Goal: Information Seeking & Learning: Learn about a topic

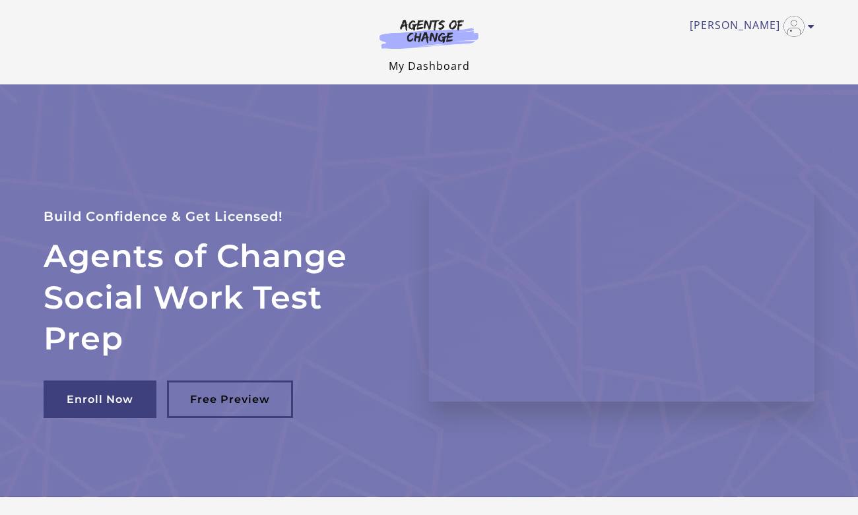
click at [434, 66] on link "My Dashboard" at bounding box center [429, 66] width 81 height 15
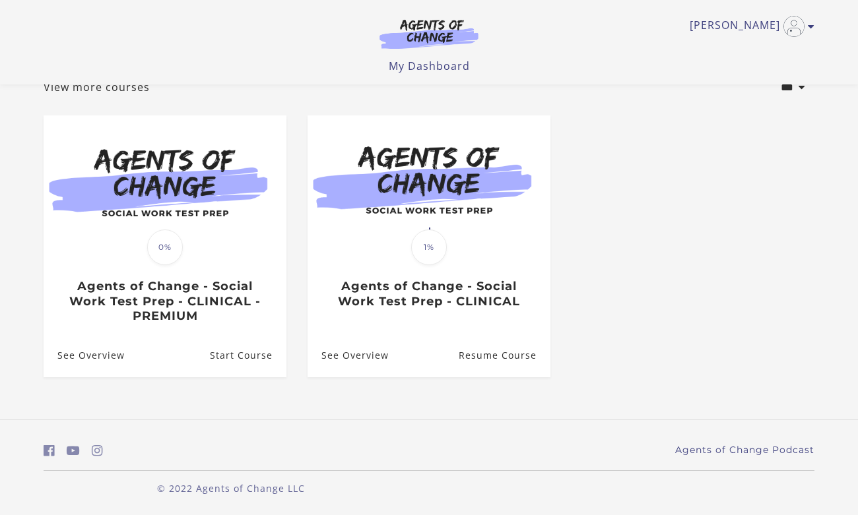
scroll to position [92, 0]
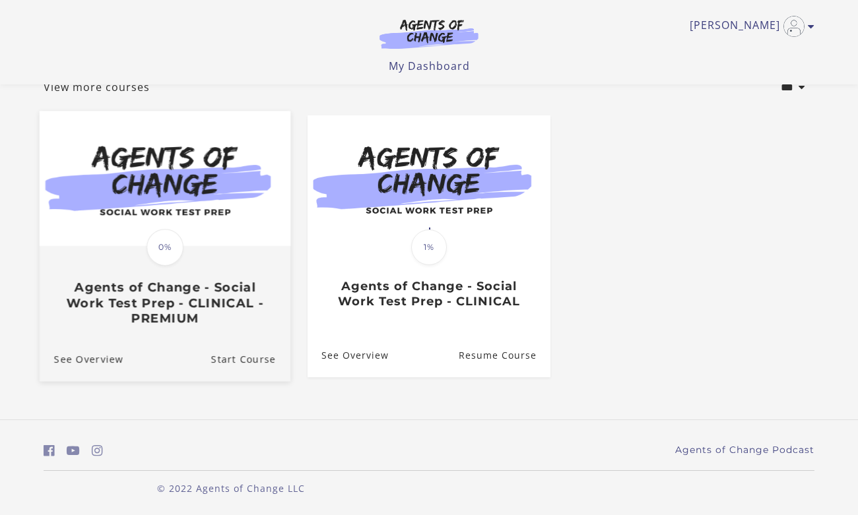
click at [188, 301] on h3 "Agents of Change - Social Work Test Prep - CLINICAL - PREMIUM" at bounding box center [165, 303] width 222 height 46
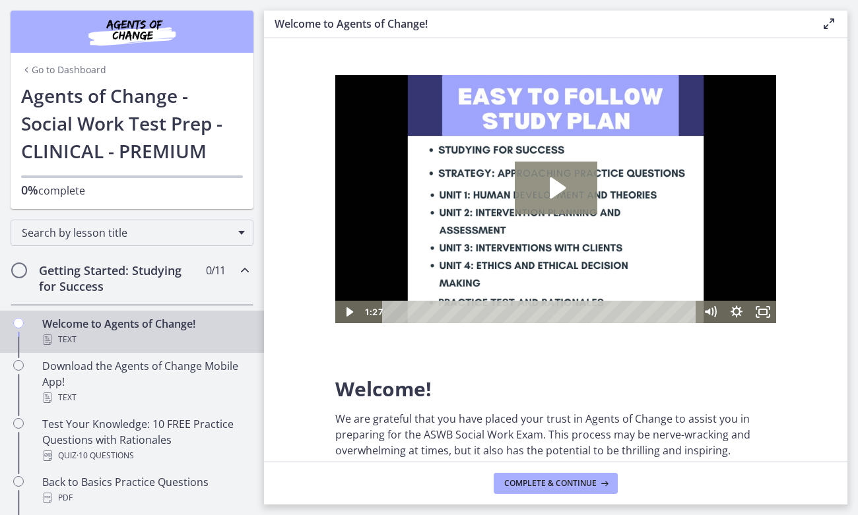
click at [560, 191] on icon "Play Video: c1o6hcmjueu5qasqsu00.mp4" at bounding box center [558, 188] width 16 height 21
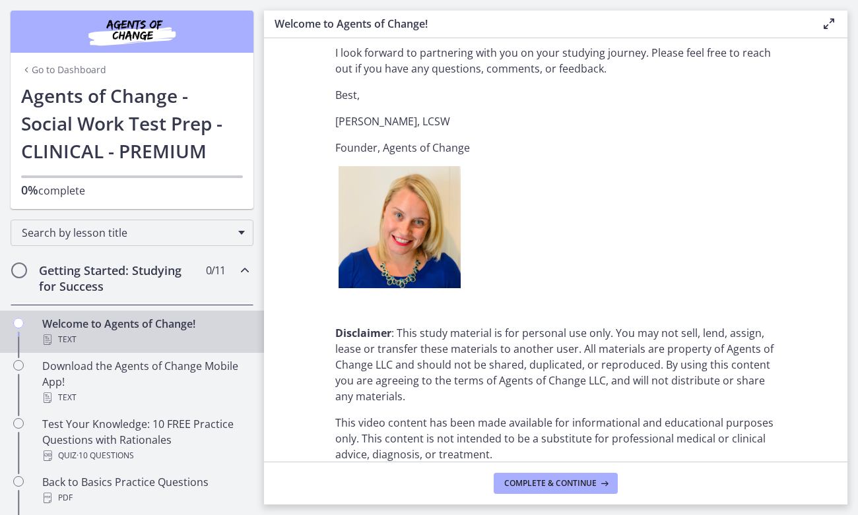
scroll to position [1633, 0]
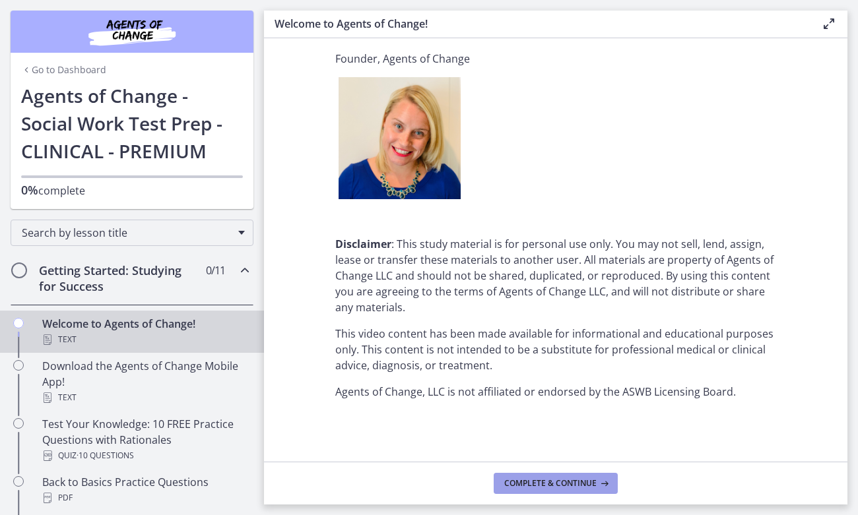
click at [548, 486] on span "Complete & continue" at bounding box center [550, 483] width 92 height 11
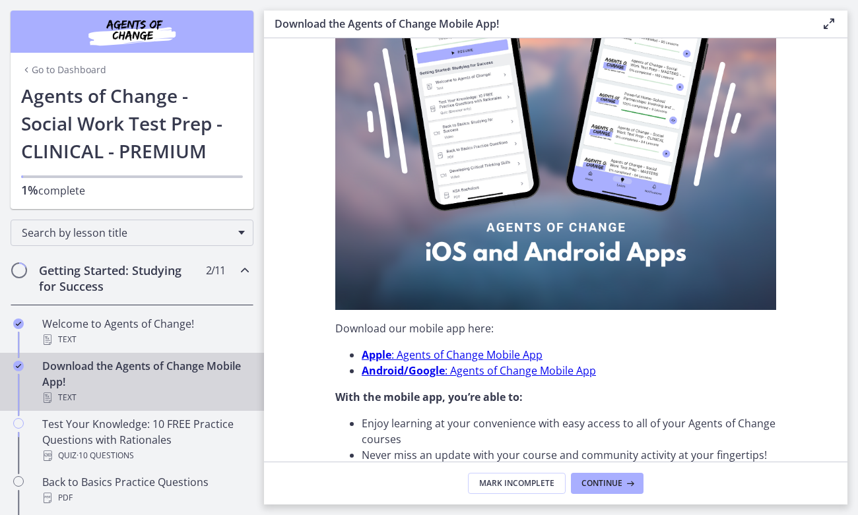
scroll to position [207, 0]
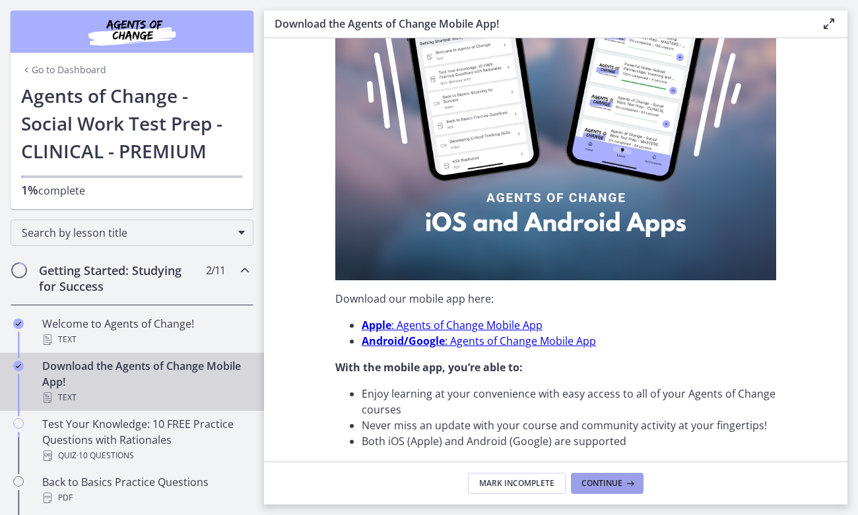
click at [622, 477] on button "Continue" at bounding box center [607, 483] width 73 height 21
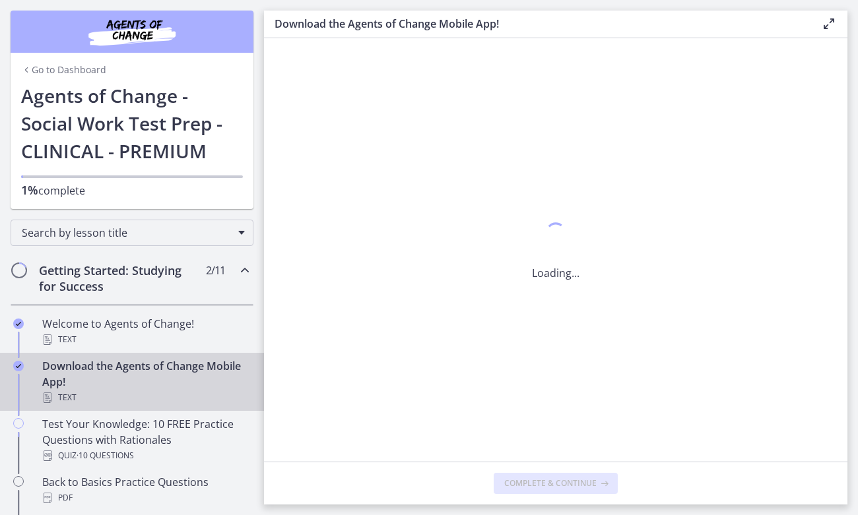
scroll to position [0, 0]
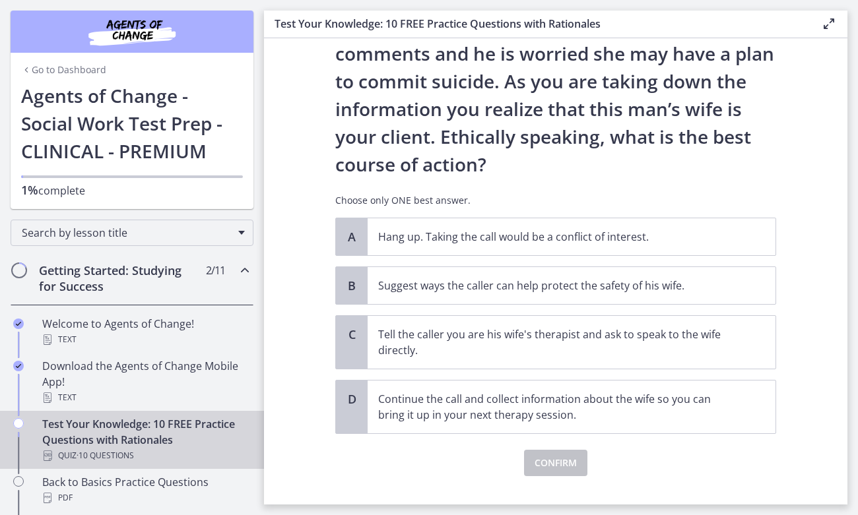
scroll to position [125, 0]
click at [617, 286] on p "Suggest ways the caller can help protect the safety of his wife." at bounding box center [558, 285] width 360 height 16
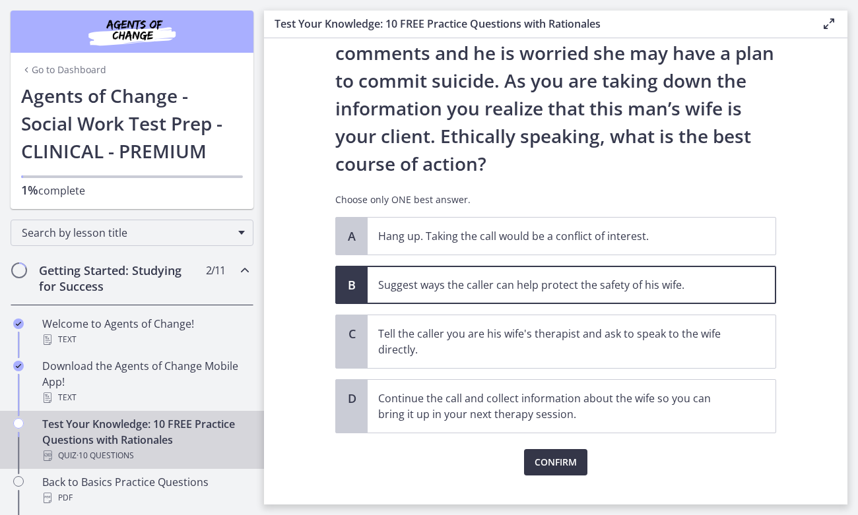
click at [577, 453] on button "Confirm" at bounding box center [555, 462] width 63 height 26
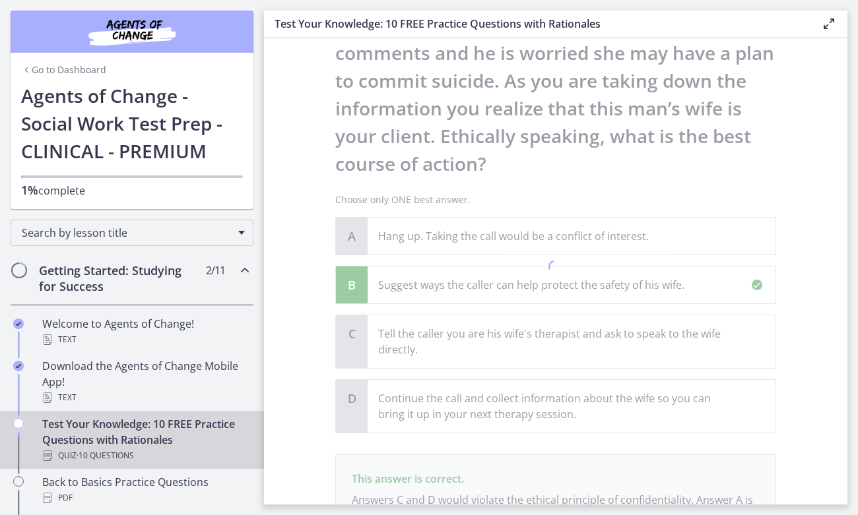
scroll to position [271, 0]
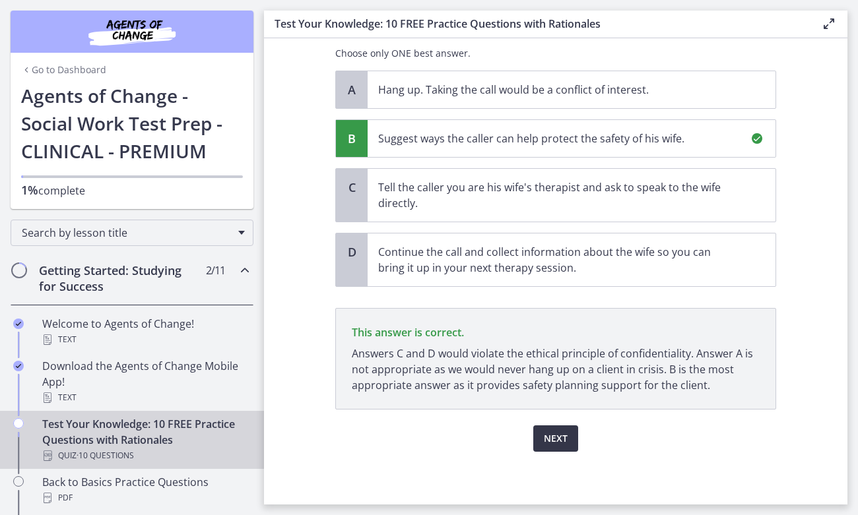
click at [573, 443] on button "Next" at bounding box center [555, 439] width 45 height 26
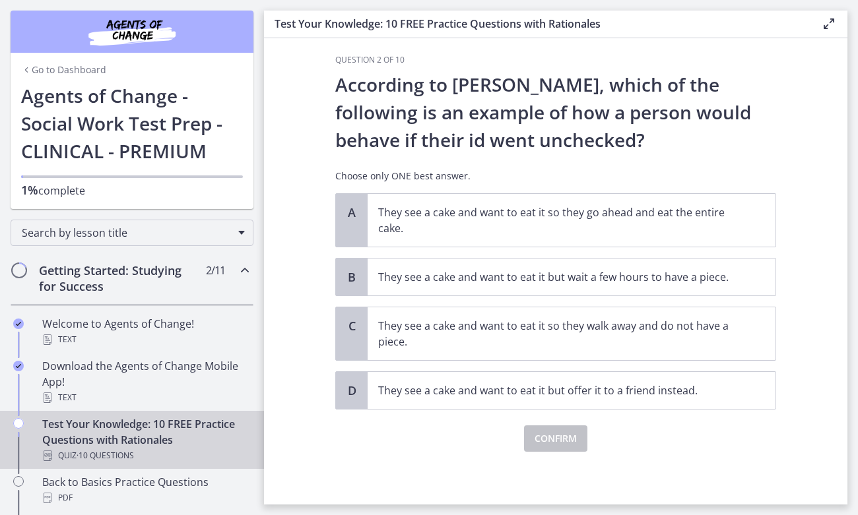
scroll to position [0, 0]
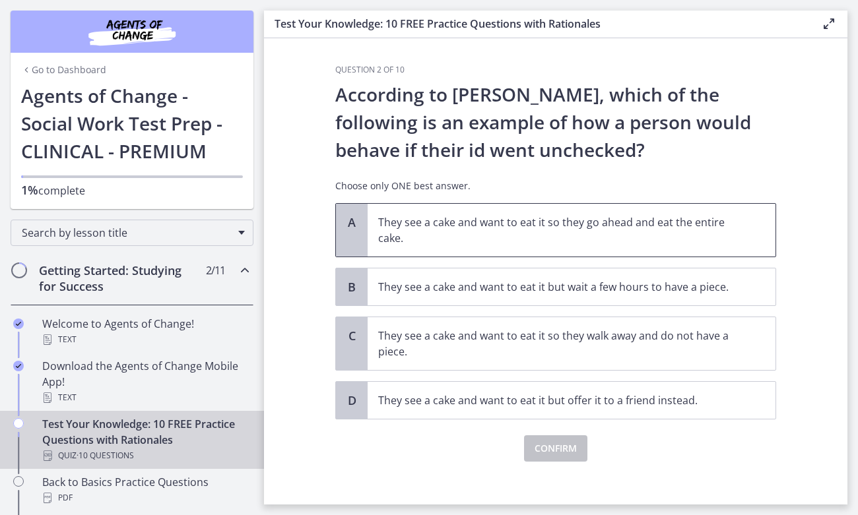
click at [579, 222] on p "They see a cake and want to eat it so they go ahead and eat the entire cake." at bounding box center [558, 230] width 360 height 32
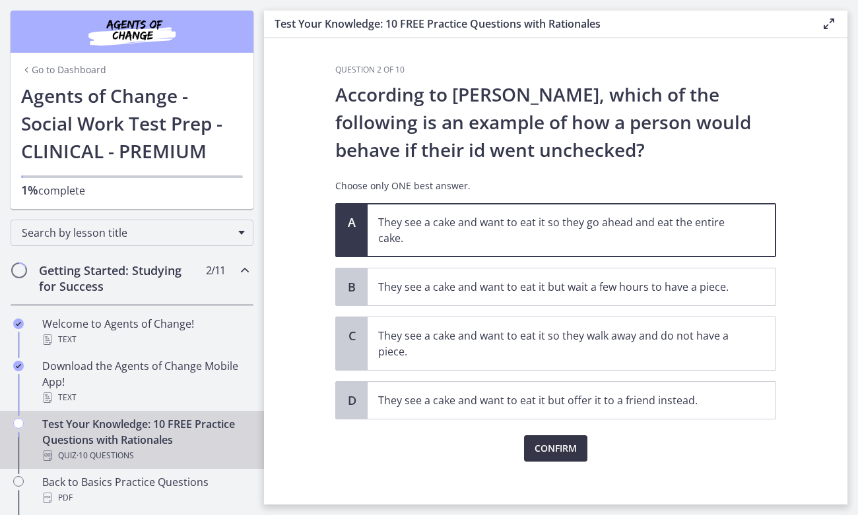
click at [569, 450] on span "Confirm" at bounding box center [556, 449] width 42 height 16
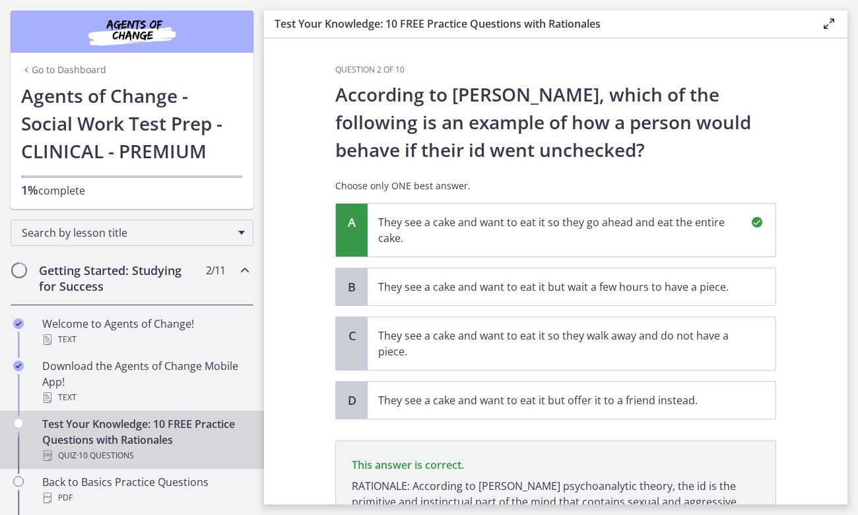
scroll to position [148, 0]
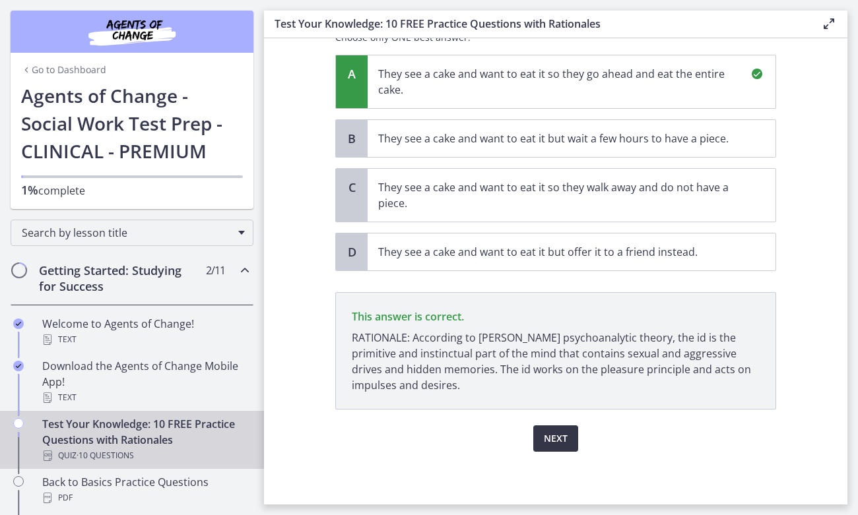
click at [568, 438] on button "Next" at bounding box center [555, 439] width 45 height 26
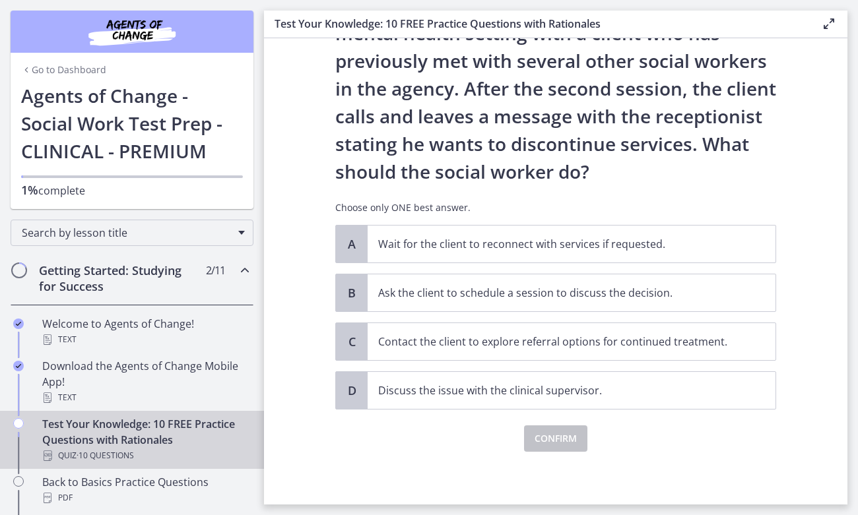
scroll to position [0, 0]
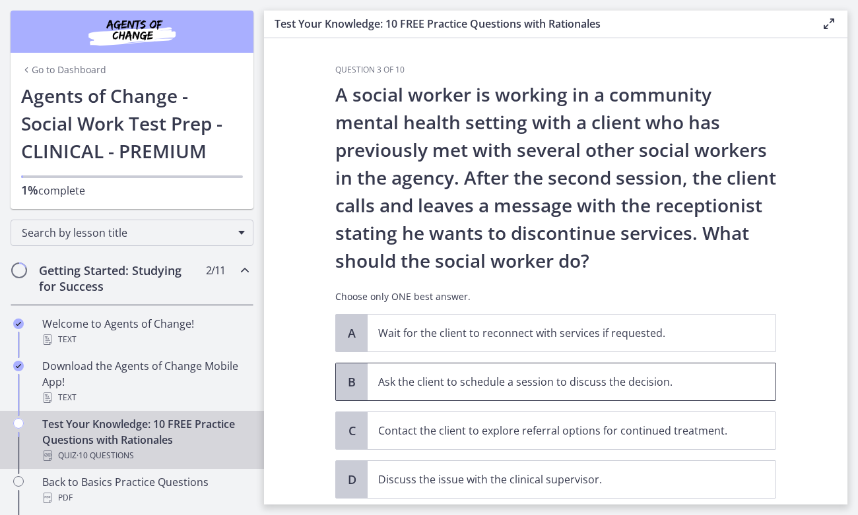
click at [590, 388] on p "Ask the client to schedule a session to discuss the decision." at bounding box center [558, 382] width 360 height 16
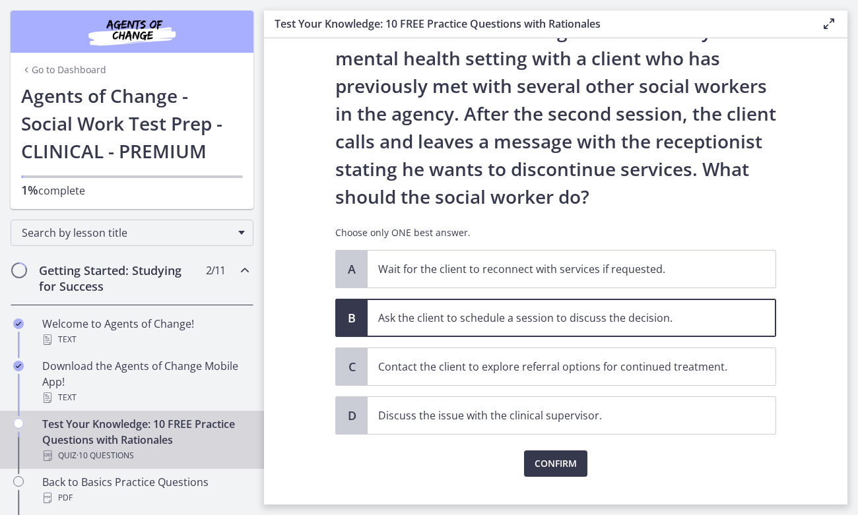
scroll to position [89, 0]
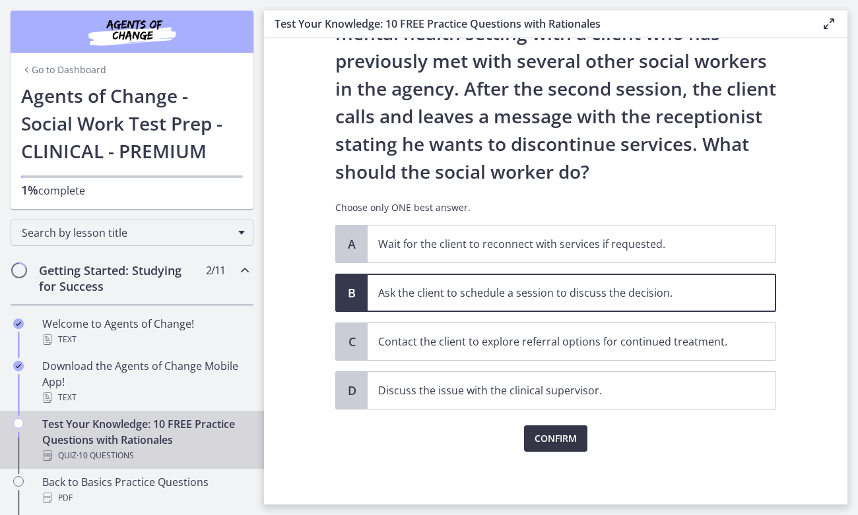
click at [572, 438] on span "Confirm" at bounding box center [556, 439] width 42 height 16
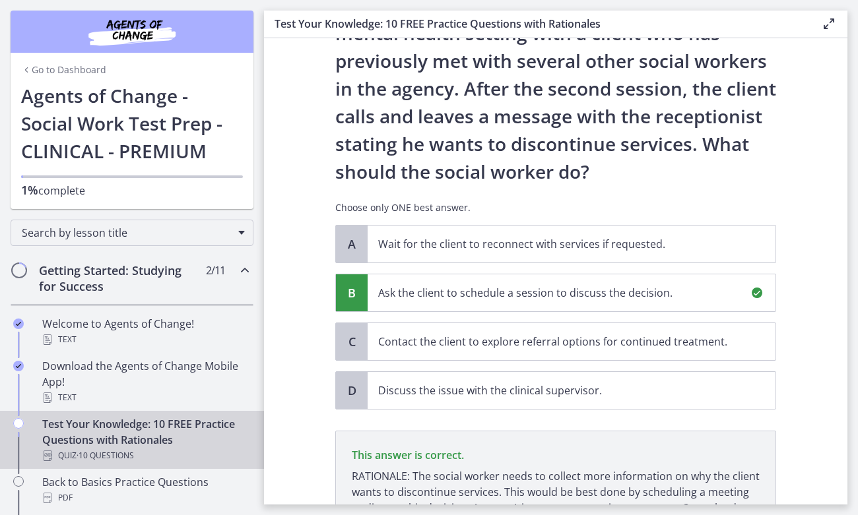
scroll to position [244, 0]
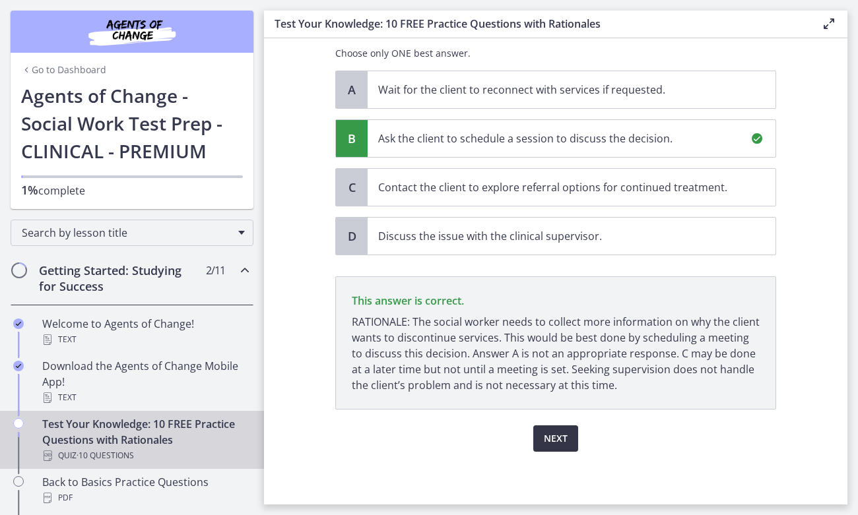
click at [572, 438] on button "Next" at bounding box center [555, 439] width 45 height 26
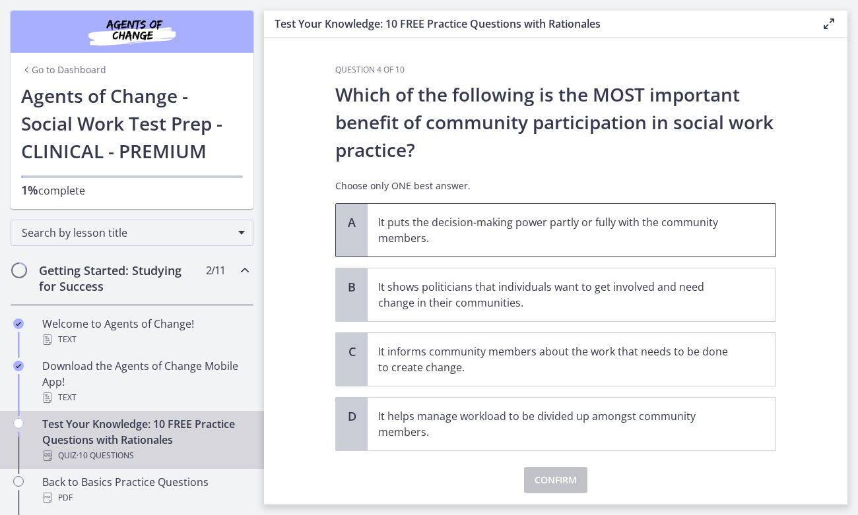
click at [554, 230] on p "It puts the decision-making power partly or fully with the community members." at bounding box center [558, 230] width 360 height 32
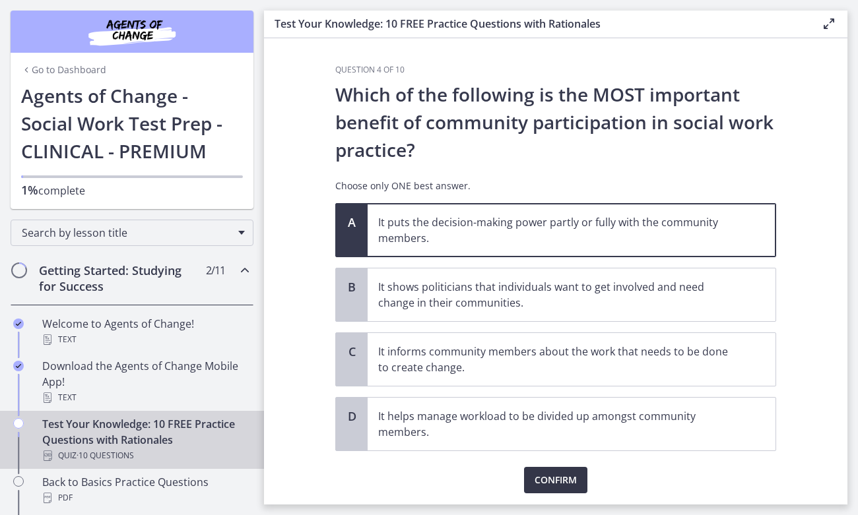
click at [566, 488] on span "Confirm" at bounding box center [556, 481] width 42 height 16
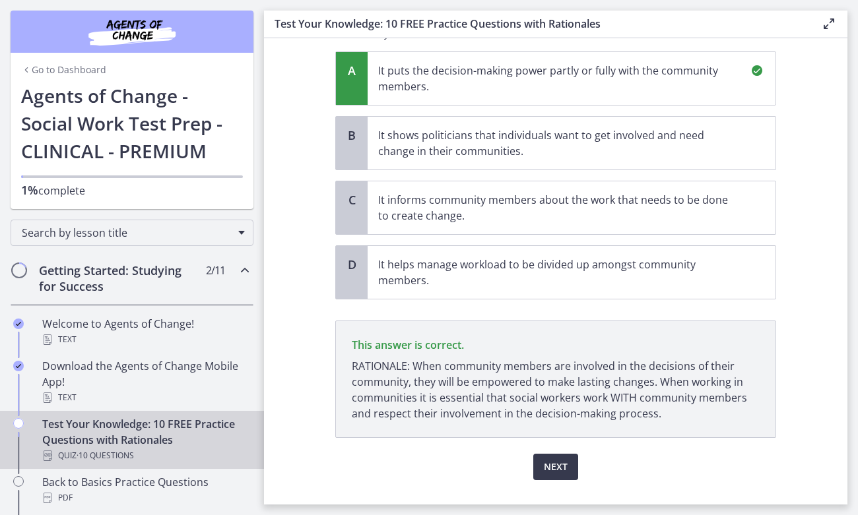
scroll to position [146, 0]
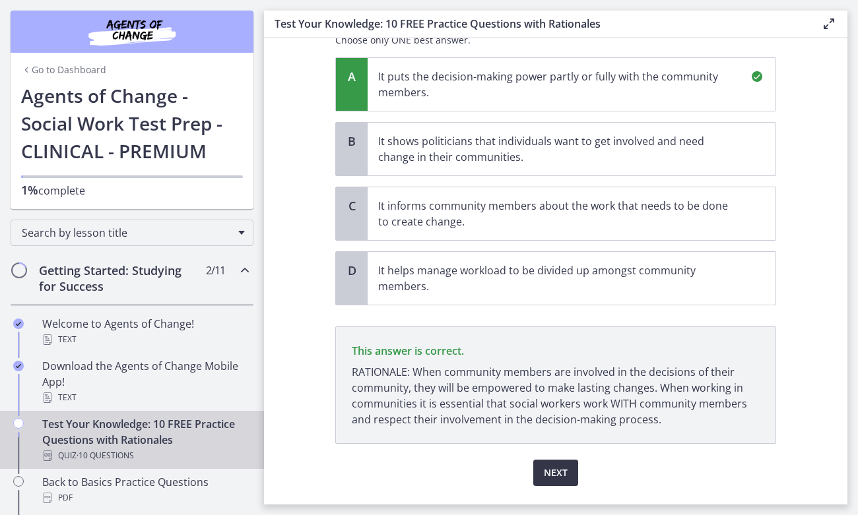
click at [556, 472] on span "Next" at bounding box center [556, 473] width 24 height 16
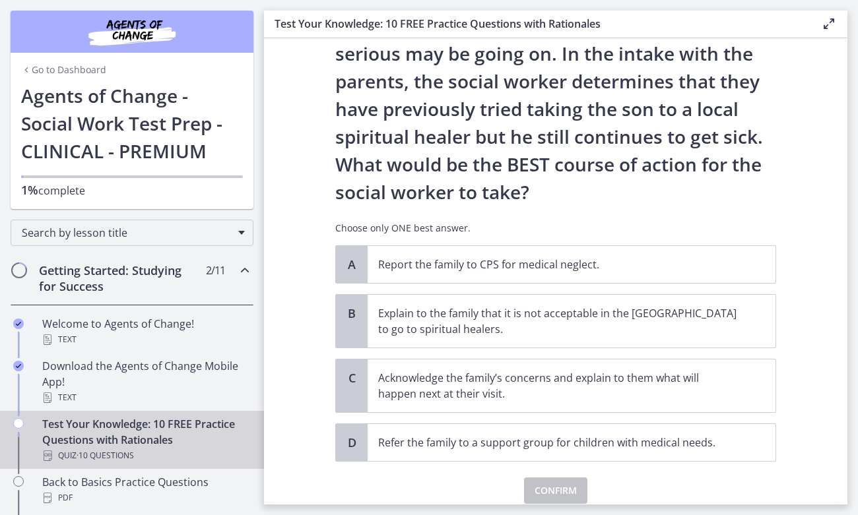
scroll to position [181, 0]
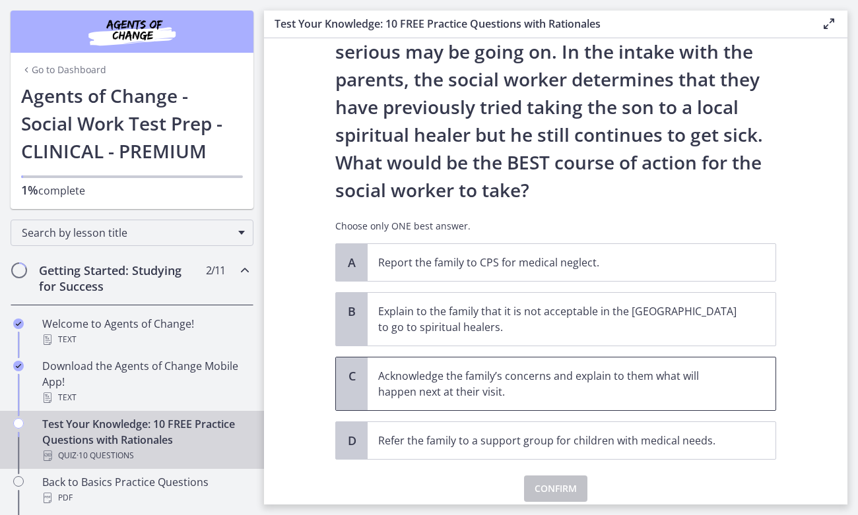
click at [594, 389] on p "Acknowledge the family’s concerns and explain to them what will happen next at …" at bounding box center [558, 384] width 360 height 32
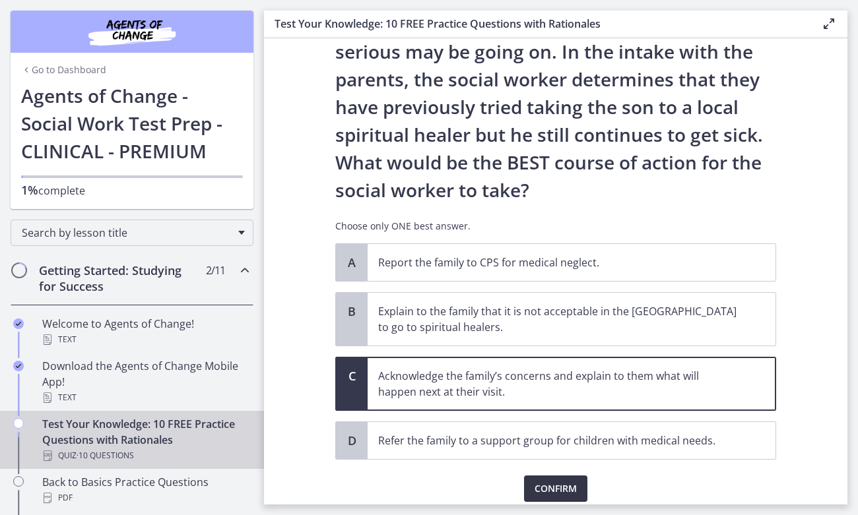
click at [580, 490] on button "Confirm" at bounding box center [555, 489] width 63 height 26
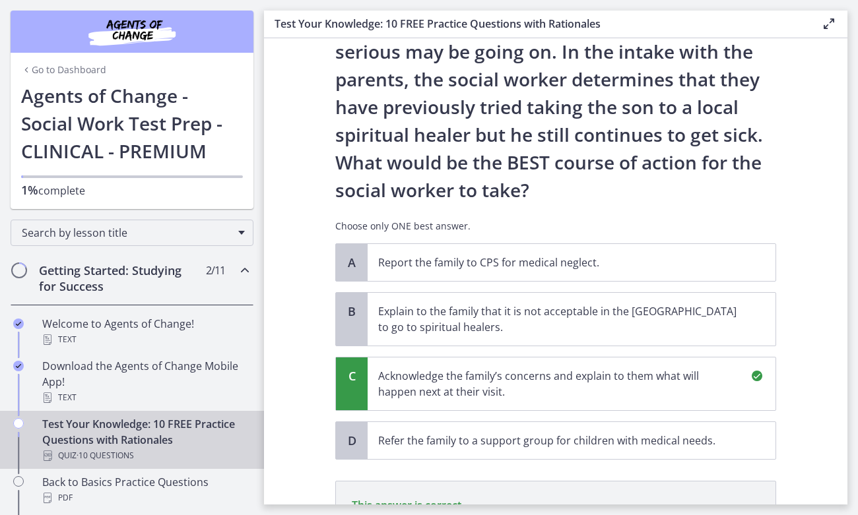
scroll to position [386, 0]
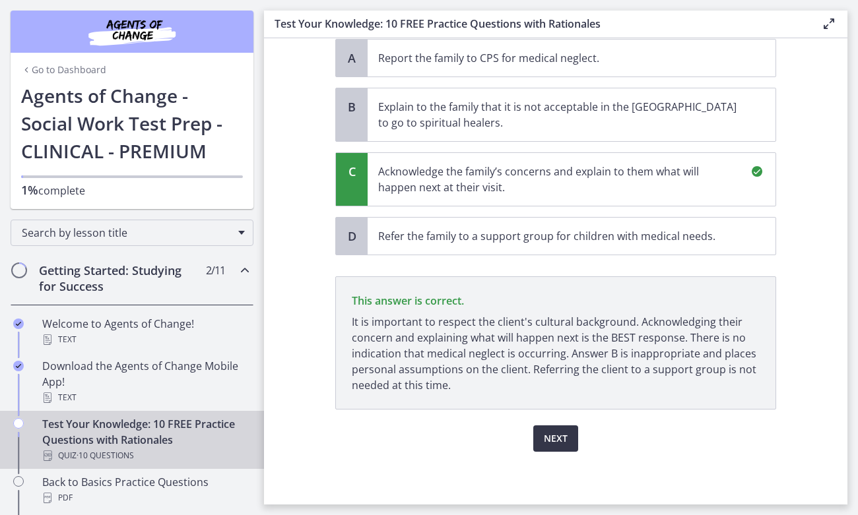
click at [567, 442] on button "Next" at bounding box center [555, 439] width 45 height 26
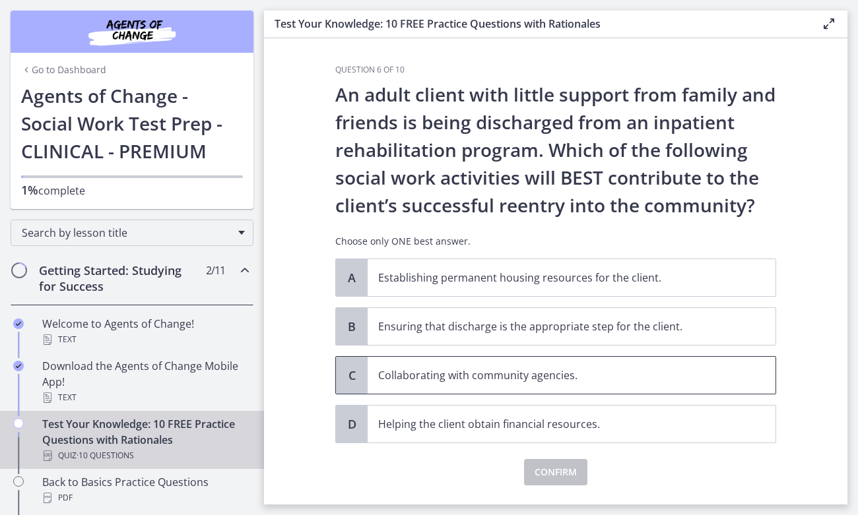
click at [567, 378] on p "Collaborating with community agencies." at bounding box center [558, 376] width 360 height 16
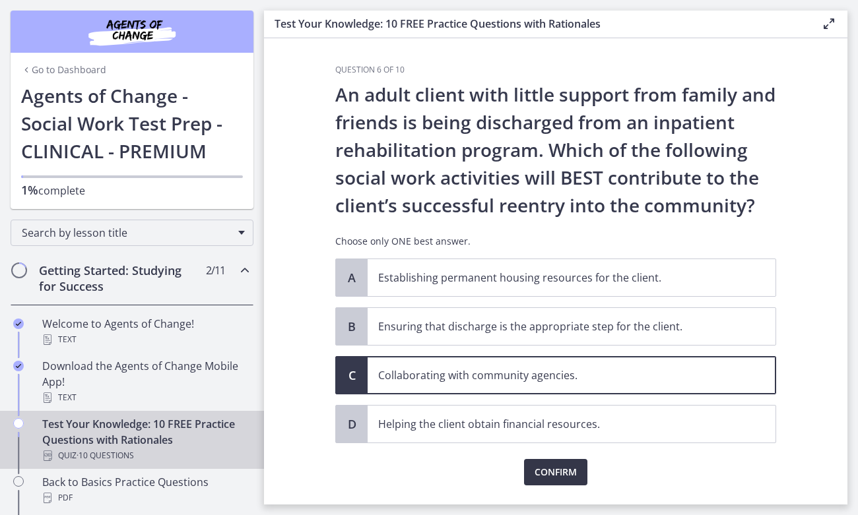
click at [565, 477] on span "Confirm" at bounding box center [556, 473] width 42 height 16
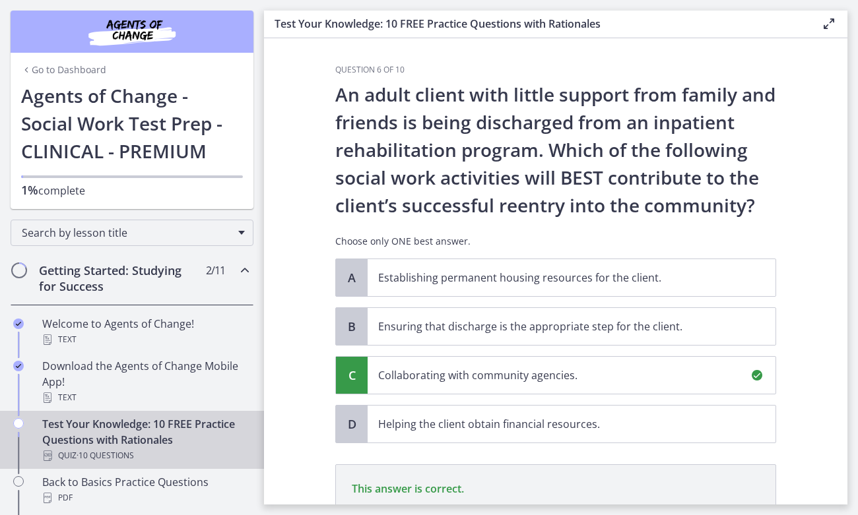
scroll to position [188, 0]
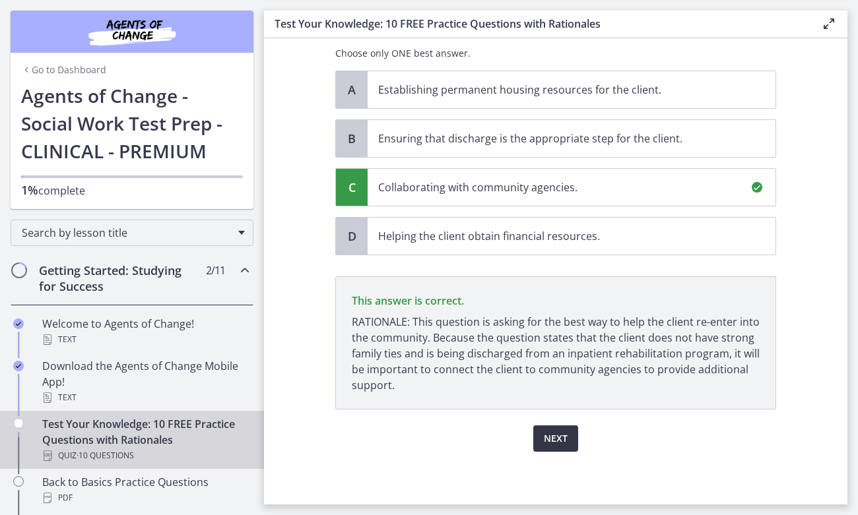
click at [562, 443] on span "Next" at bounding box center [556, 439] width 24 height 16
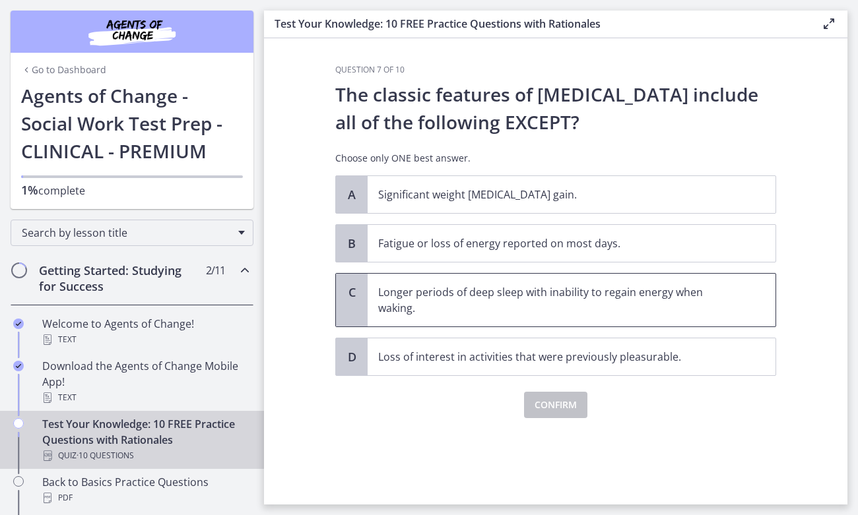
click at [546, 306] on p "Longer periods of deep sleep with inability to regain energy when waking." at bounding box center [558, 300] width 360 height 32
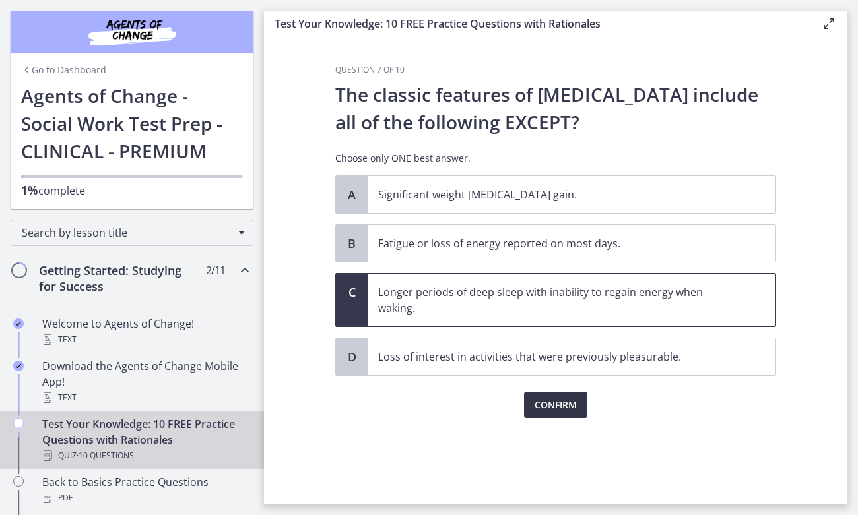
click at [559, 414] on button "Confirm" at bounding box center [555, 405] width 63 height 26
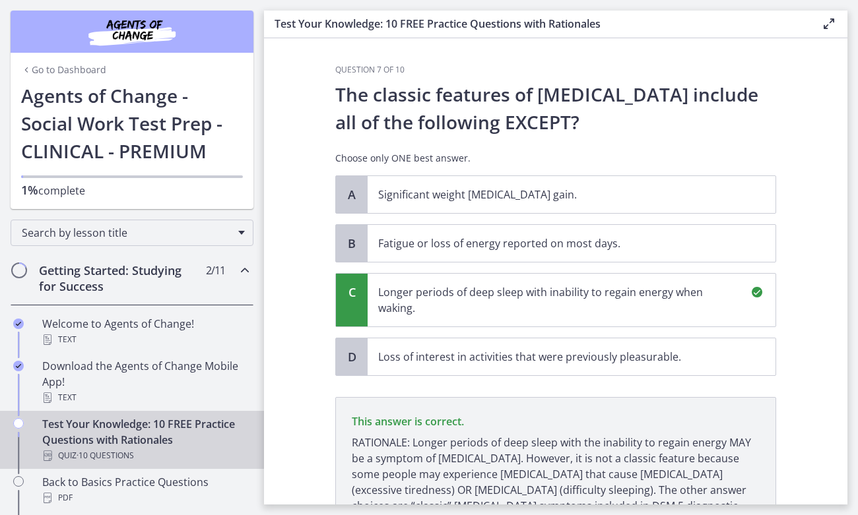
scroll to position [121, 0]
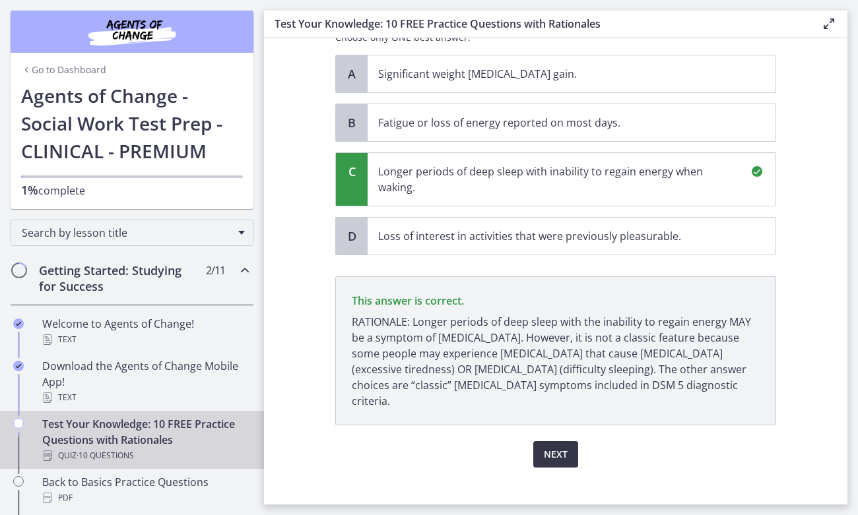
click at [556, 447] on span "Next" at bounding box center [556, 455] width 24 height 16
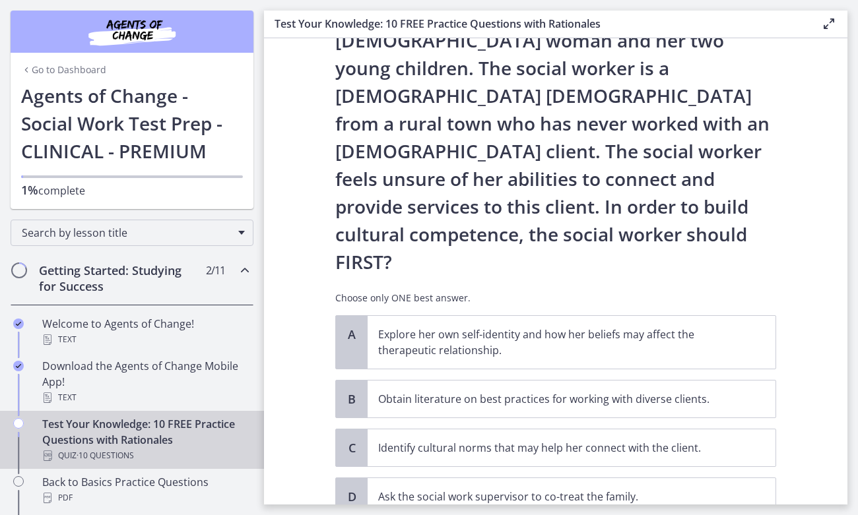
scroll to position [111, 0]
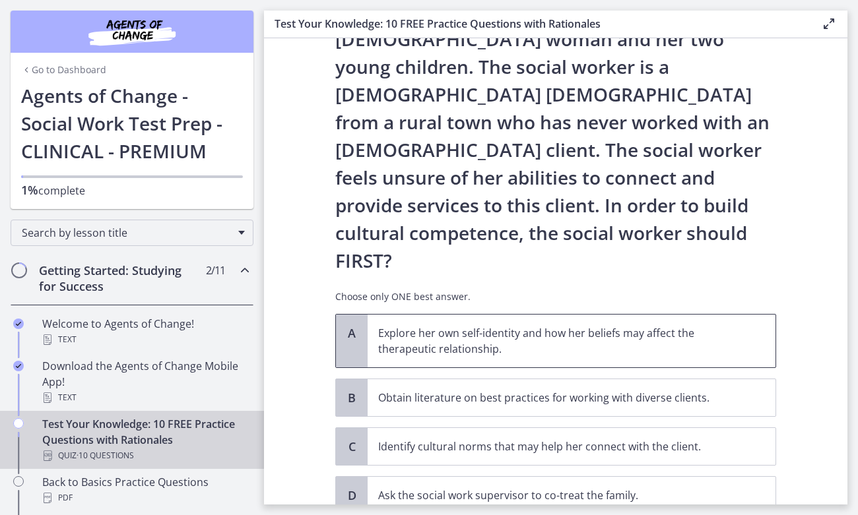
click at [580, 325] on p "Explore her own self-identity and how her beliefs may affect the therapeutic re…" at bounding box center [558, 341] width 360 height 32
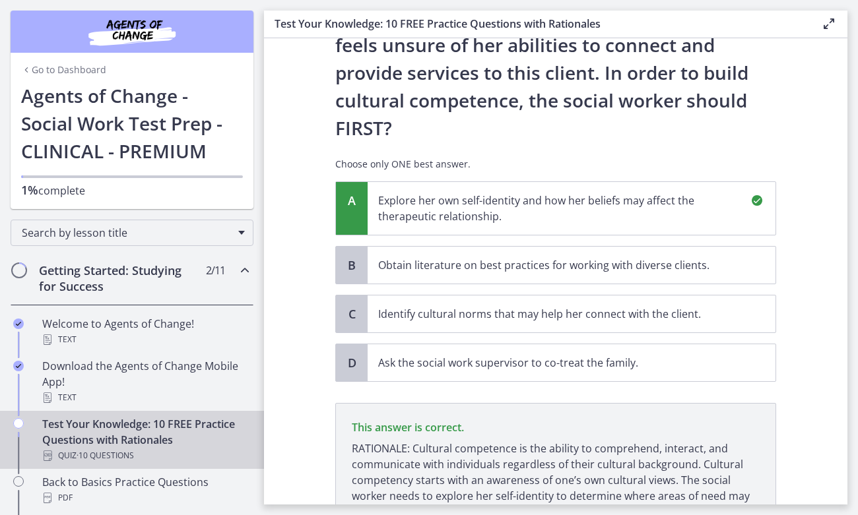
scroll to position [315, 0]
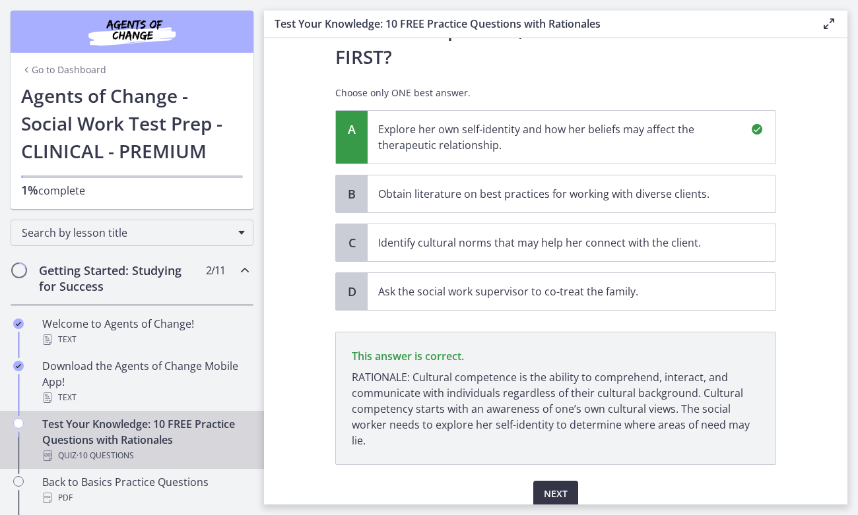
click at [566, 486] on span "Next" at bounding box center [556, 494] width 24 height 16
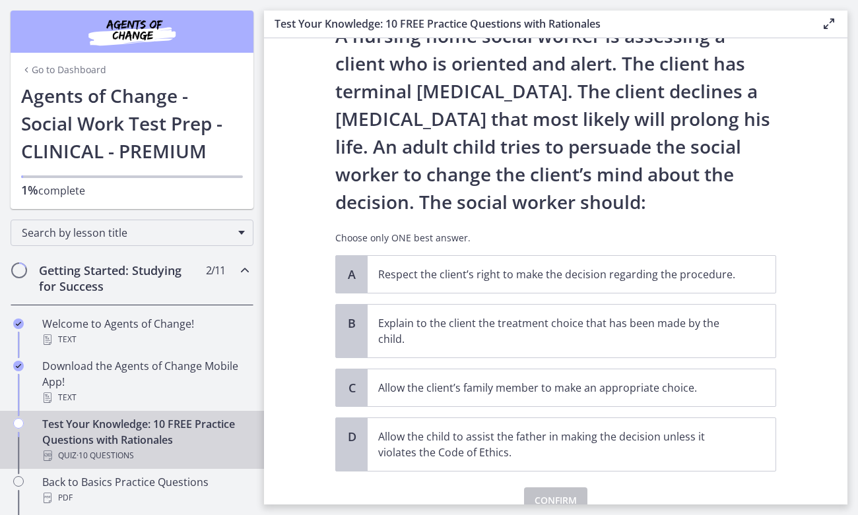
scroll to position [59, 0]
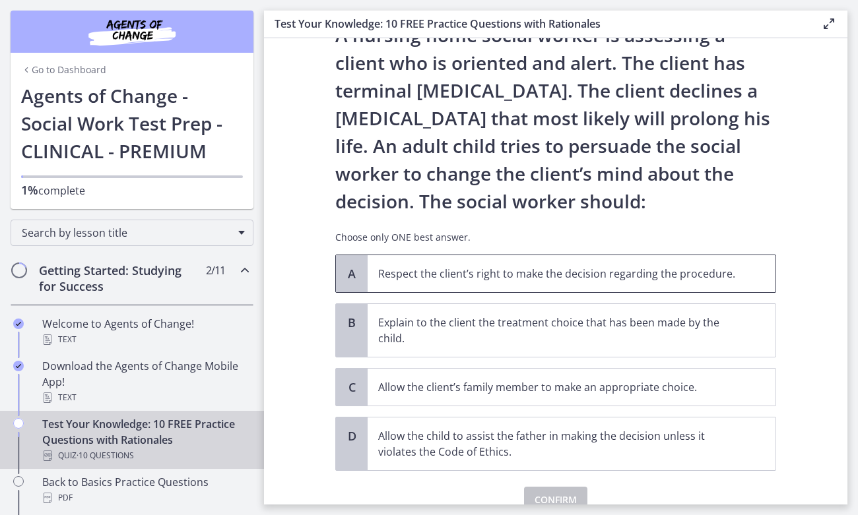
click at [544, 275] on p "Respect the client’s right to make the decision regarding the procedure." at bounding box center [558, 274] width 360 height 16
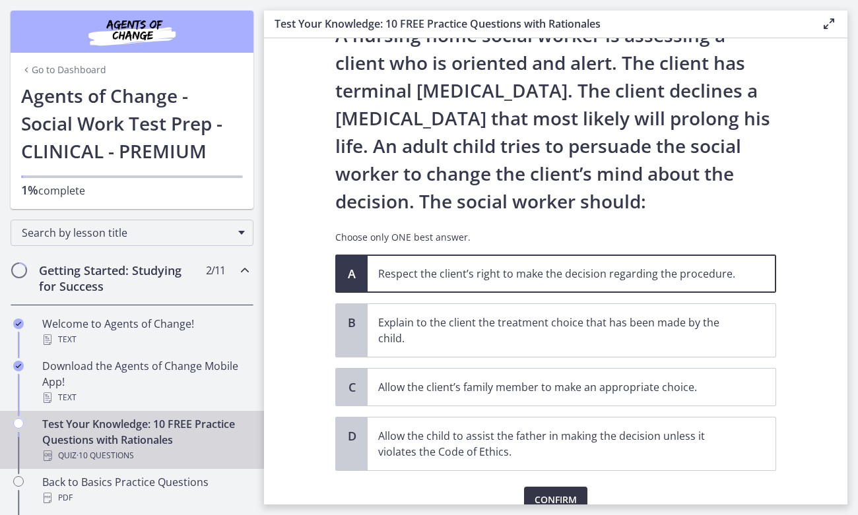
click at [561, 488] on button "Confirm" at bounding box center [555, 500] width 63 height 26
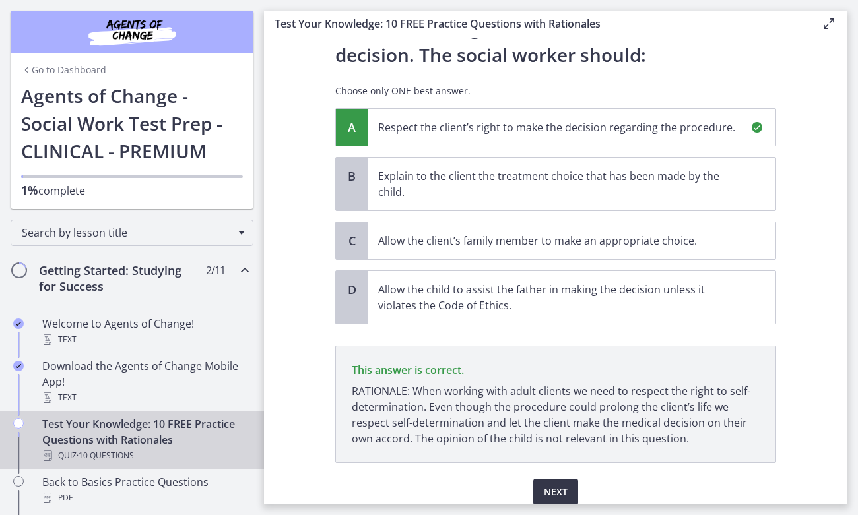
scroll to position [259, 0]
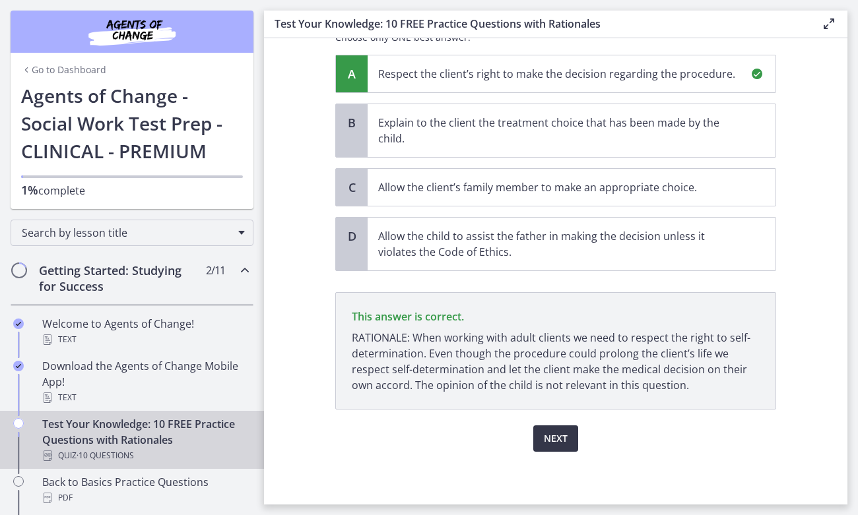
click at [567, 442] on span "Next" at bounding box center [556, 439] width 24 height 16
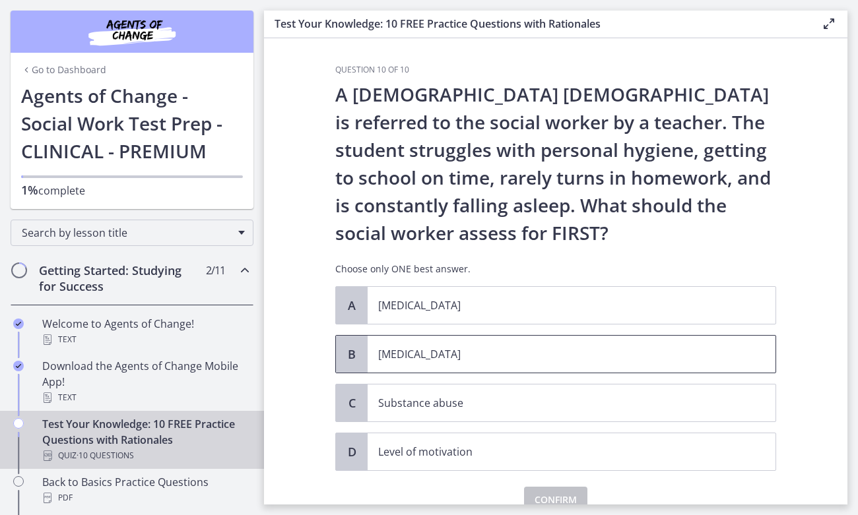
click at [458, 358] on p "[MEDICAL_DATA]" at bounding box center [558, 354] width 360 height 16
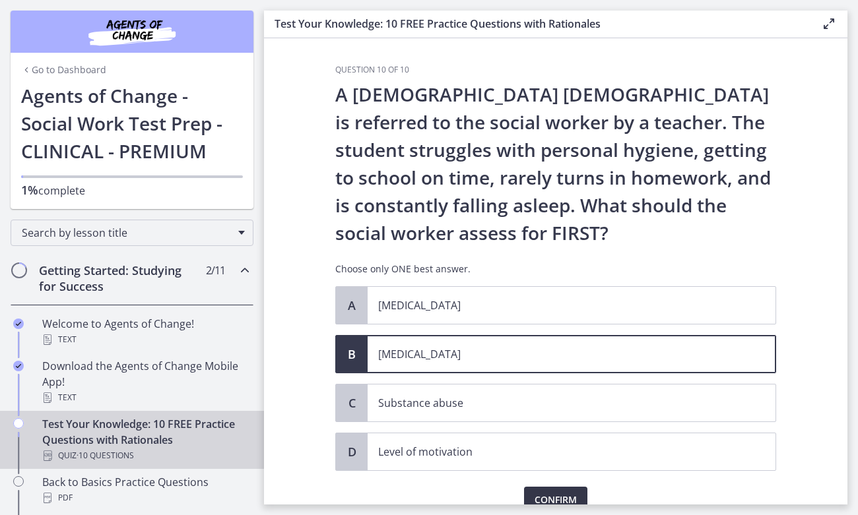
click at [557, 496] on span "Confirm" at bounding box center [556, 500] width 42 height 16
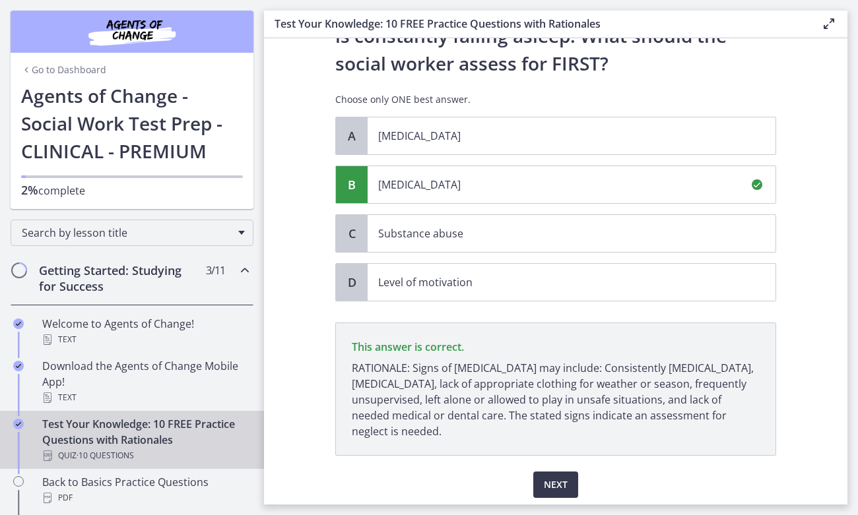
scroll to position [216, 0]
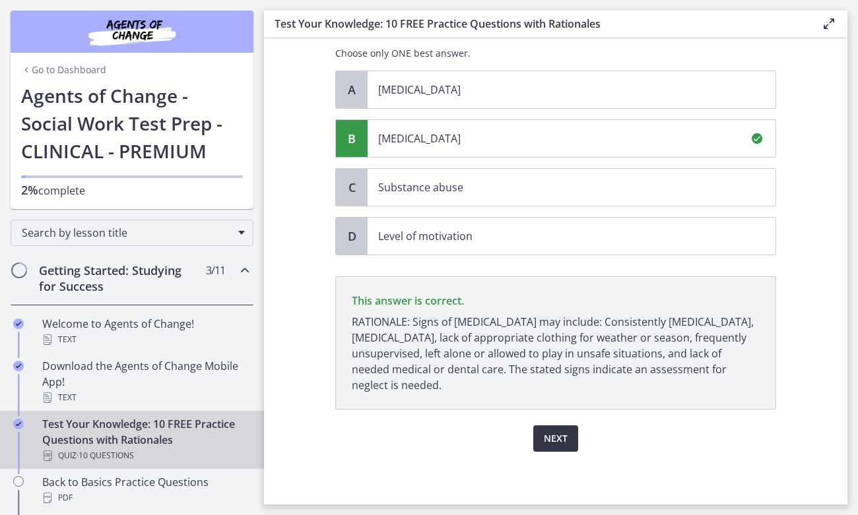
click at [563, 434] on span "Next" at bounding box center [556, 439] width 24 height 16
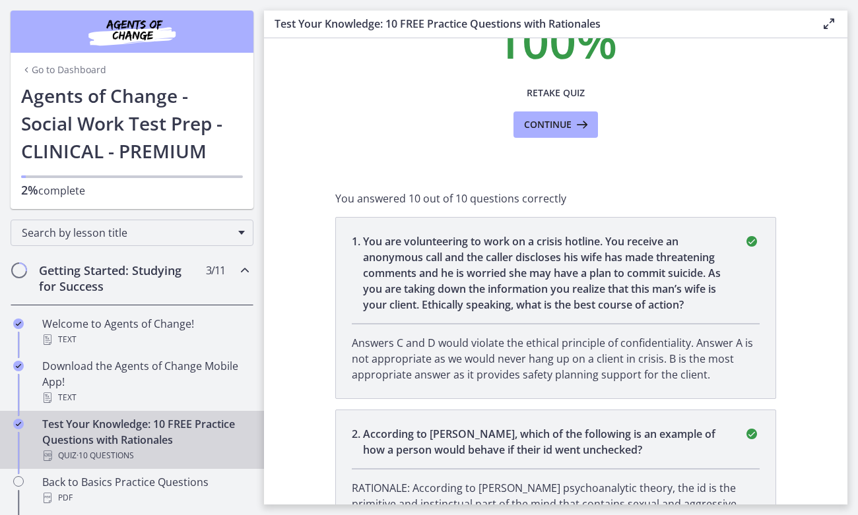
scroll to position [0, 0]
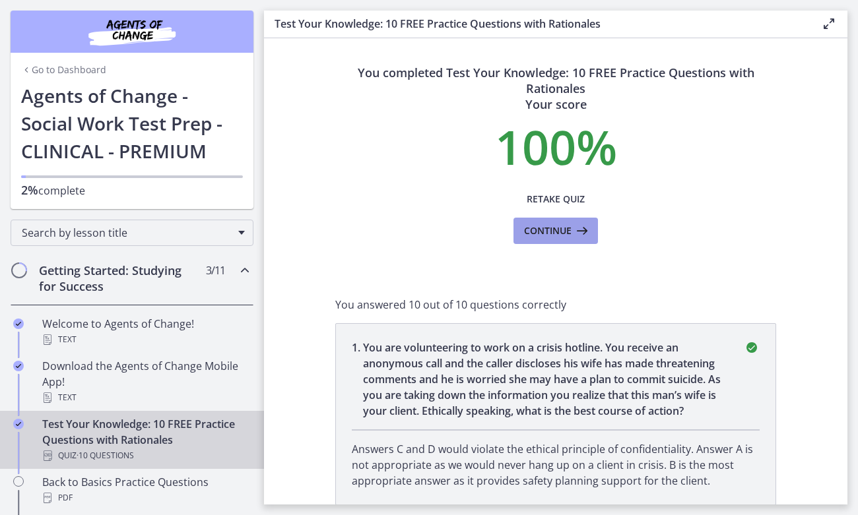
click at [582, 228] on icon at bounding box center [581, 231] width 18 height 16
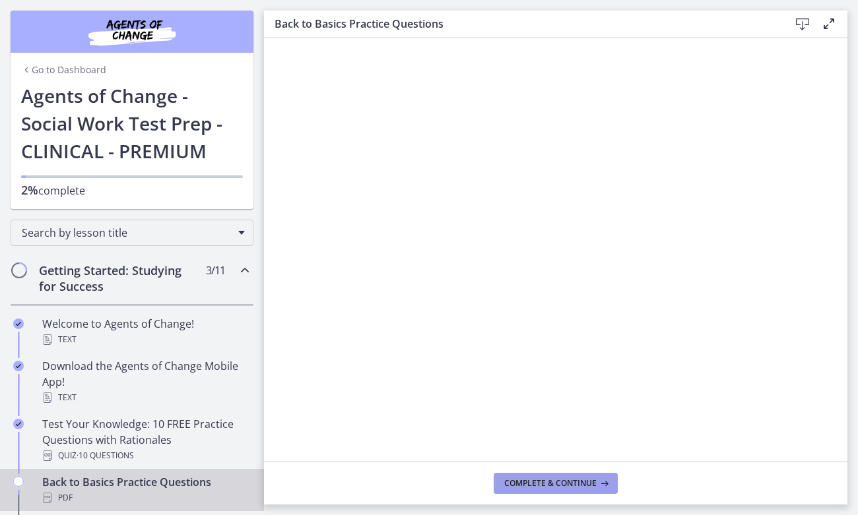
click at [549, 482] on span "Complete & continue" at bounding box center [550, 483] width 92 height 11
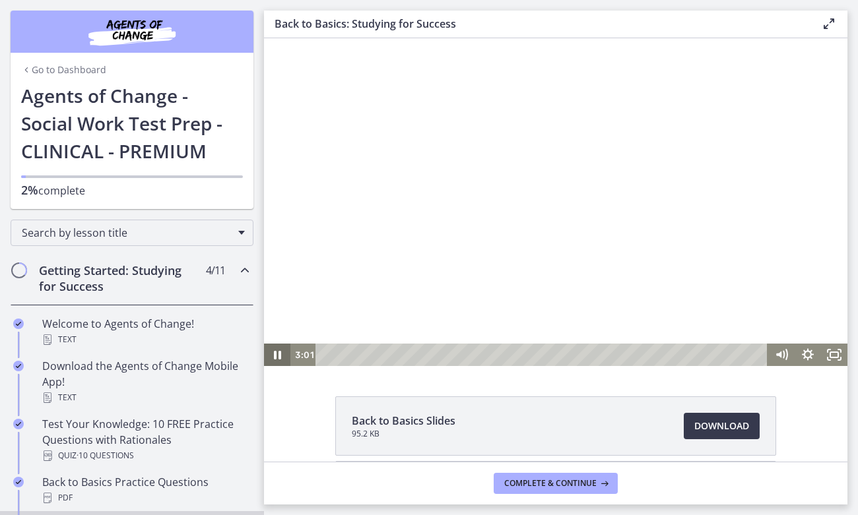
click at [273, 355] on icon "Pause" at bounding box center [277, 355] width 26 height 22
click at [273, 355] on icon "Play Video" at bounding box center [279, 355] width 32 height 27
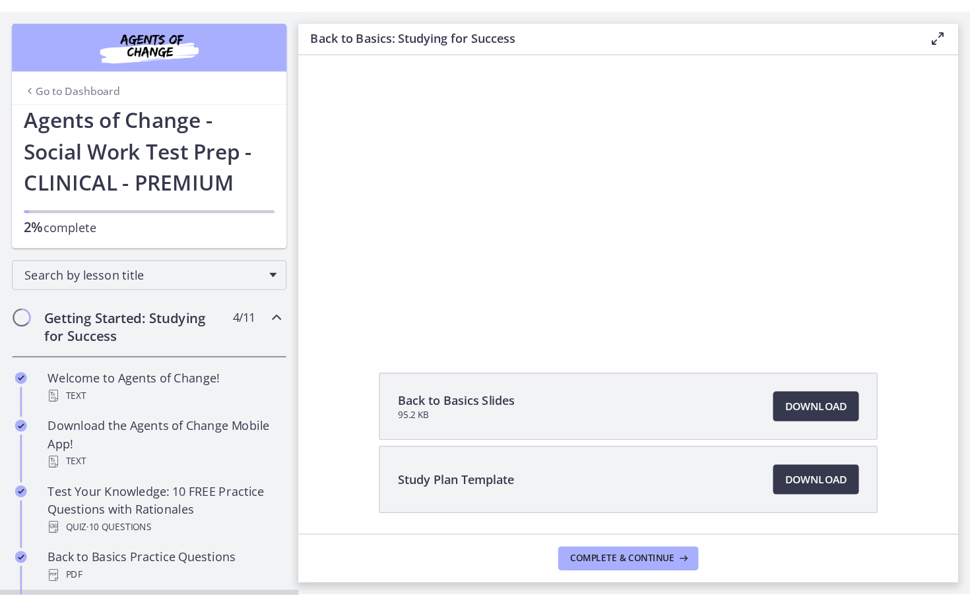
scroll to position [69, 0]
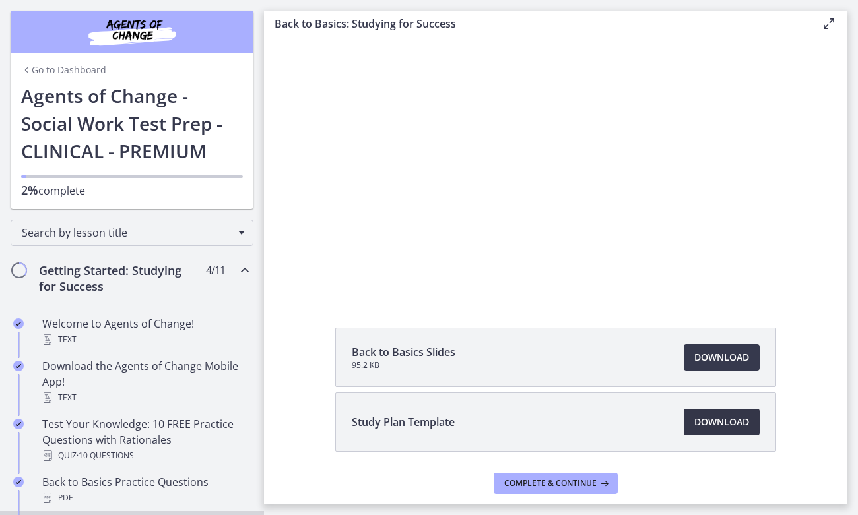
click at [706, 424] on span "Download Opens in a new window" at bounding box center [721, 422] width 55 height 16
click at [730, 424] on span "Download Opens in a new window" at bounding box center [721, 422] width 55 height 16
click at [722, 356] on span "Download Opens in a new window" at bounding box center [721, 358] width 55 height 16
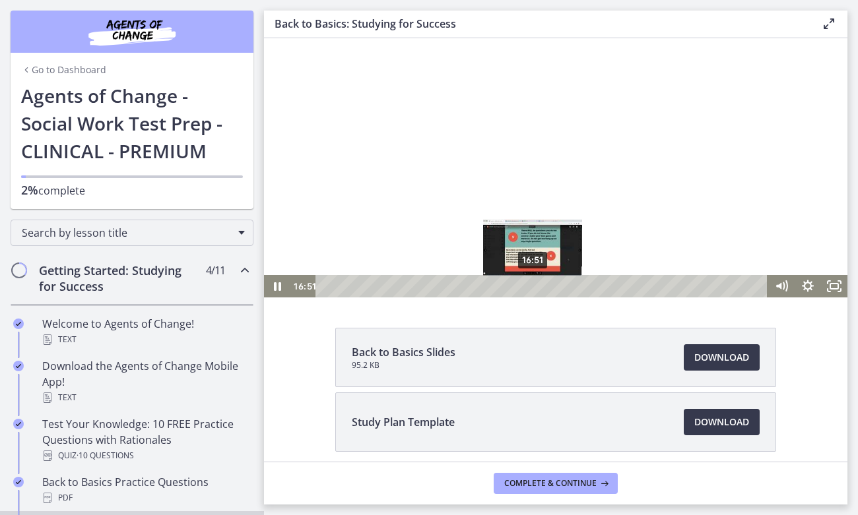
click at [533, 288] on div "Playbar" at bounding box center [532, 286] width 7 height 7
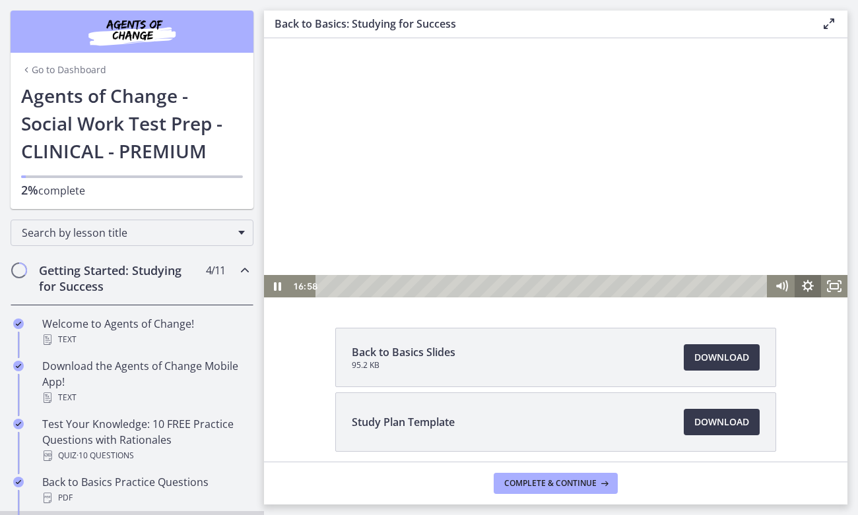
click at [806, 285] on icon "Show settings menu" at bounding box center [808, 286] width 26 height 22
click at [836, 291] on icon "Fullscreen" at bounding box center [834, 286] width 26 height 22
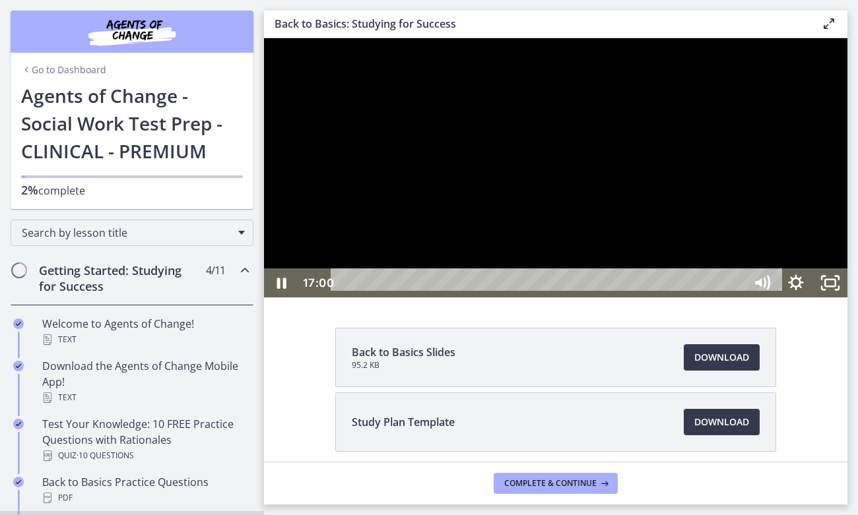
scroll to position [0, 0]
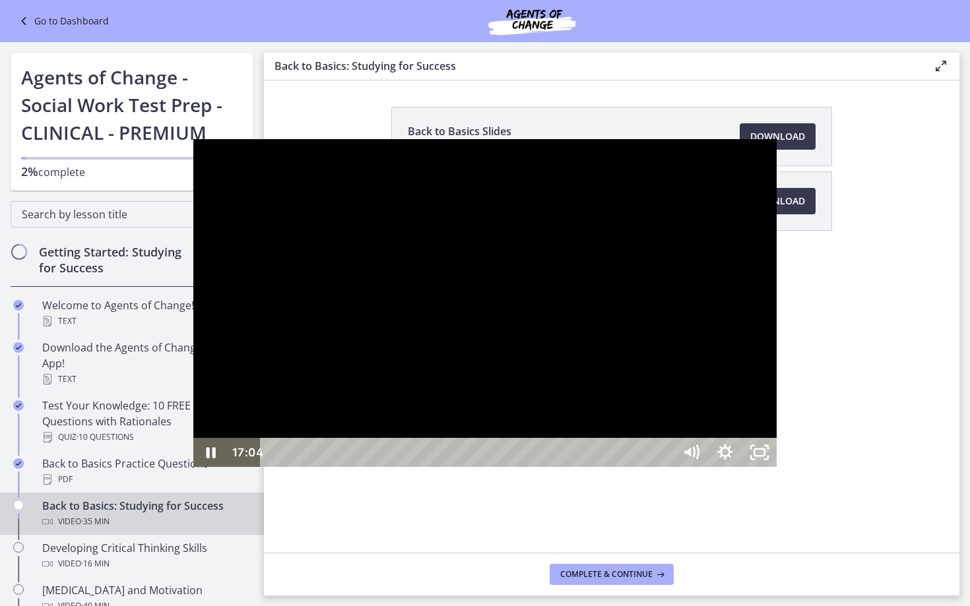
click at [193, 139] on div at bounding box center [484, 303] width 583 height 328
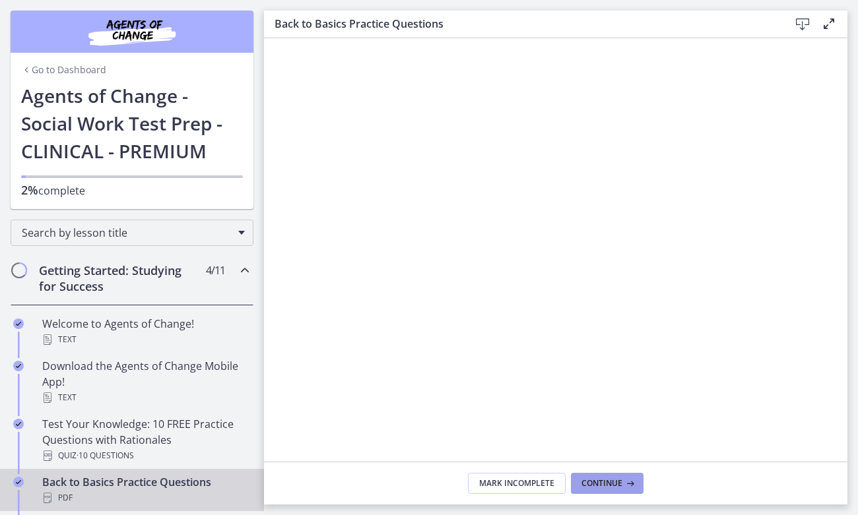
click at [625, 480] on icon at bounding box center [628, 483] width 13 height 11
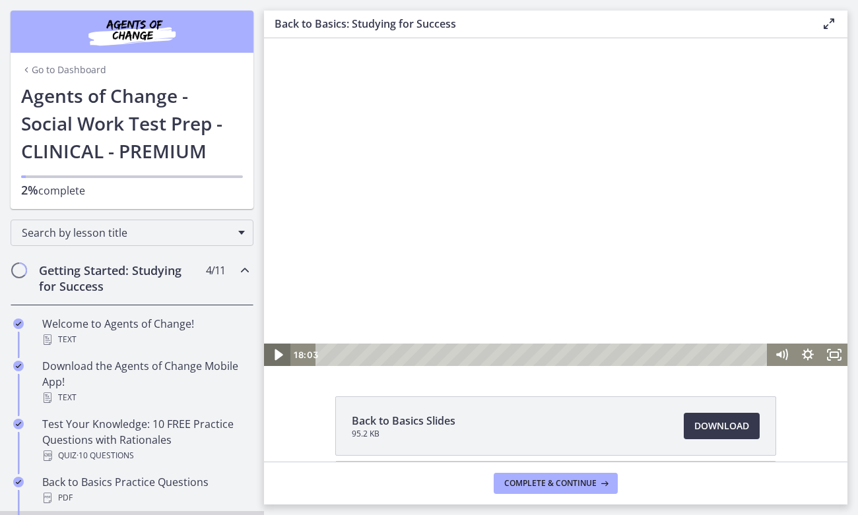
click at [278, 351] on icon "Play Video" at bounding box center [279, 355] width 32 height 27
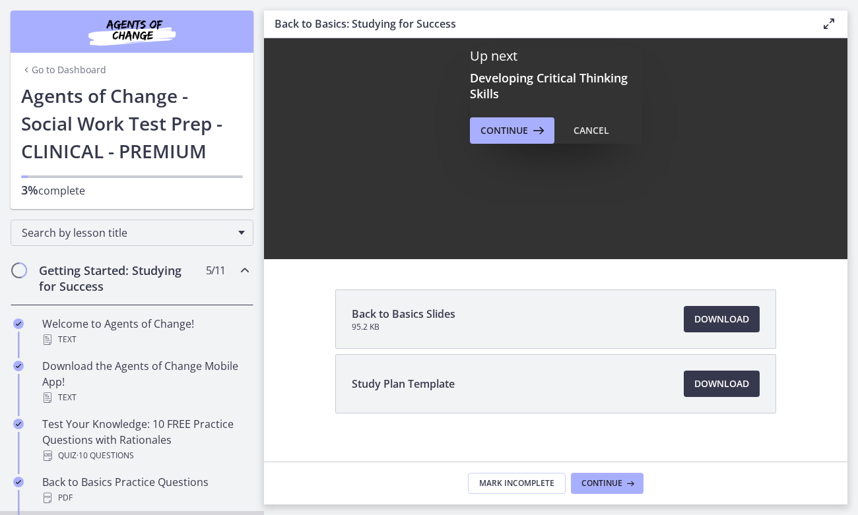
scroll to position [122, 0]
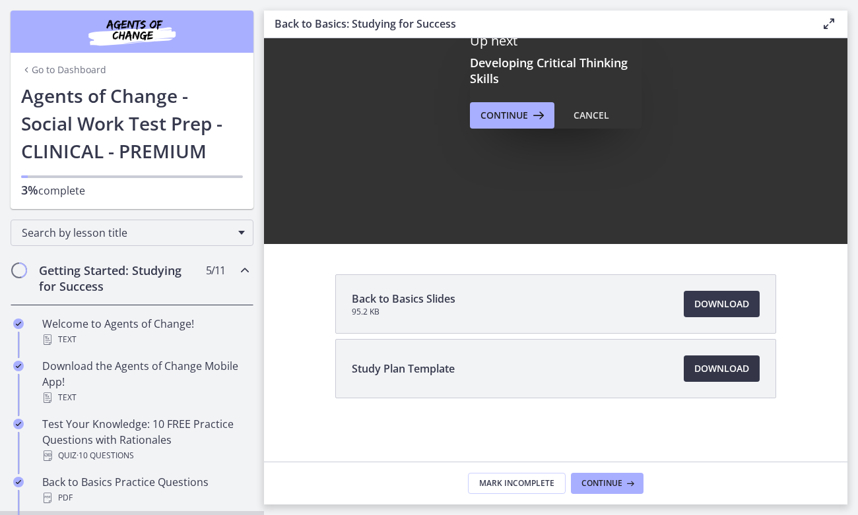
click at [717, 367] on span "Download Opens in a new window" at bounding box center [721, 369] width 55 height 16
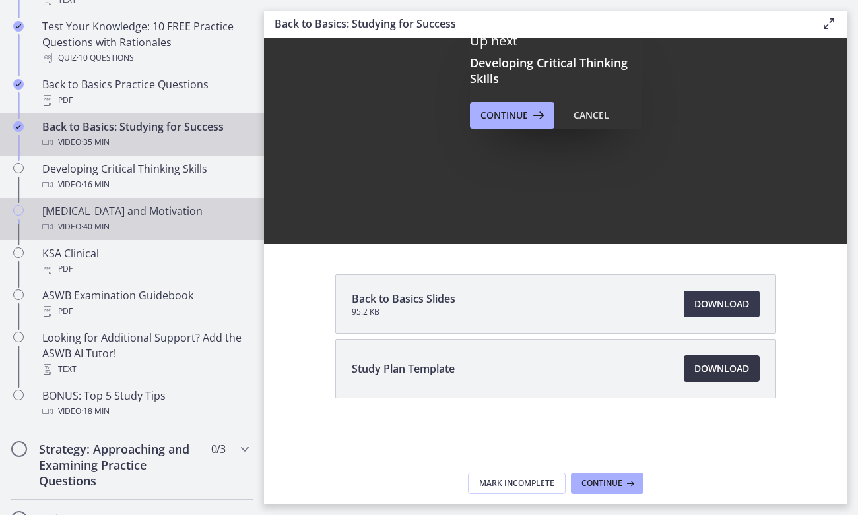
scroll to position [399, 0]
